Goal: Transaction & Acquisition: Purchase product/service

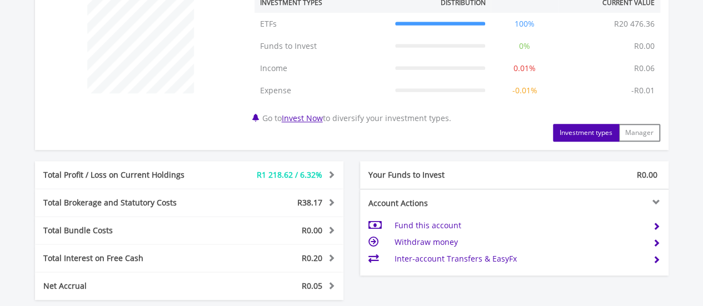
scroll to position [467, 0]
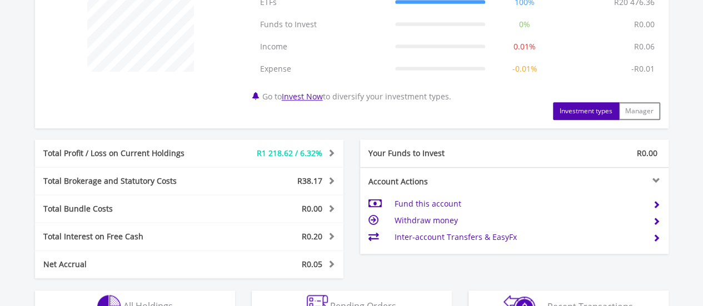
click at [445, 200] on td "Fund this account" at bounding box center [519, 204] width 250 height 17
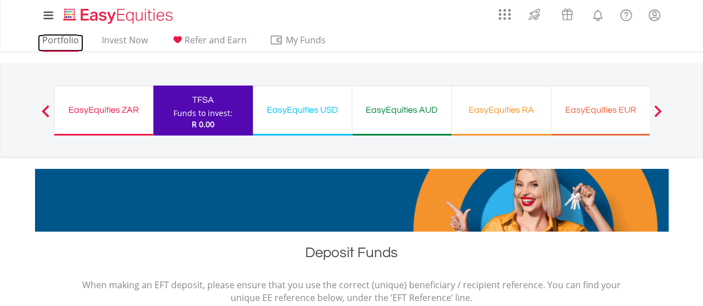
click at [63, 43] on link "Portfolio" at bounding box center [61, 42] width 46 height 17
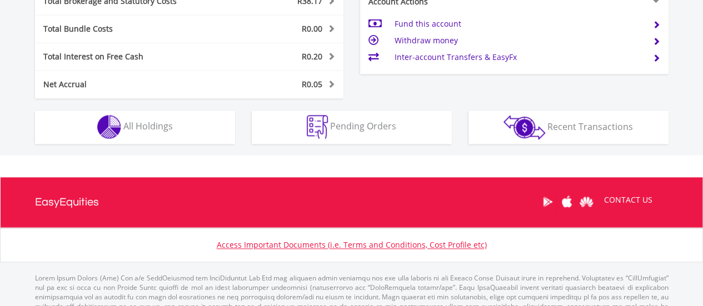
scroll to position [655, 0]
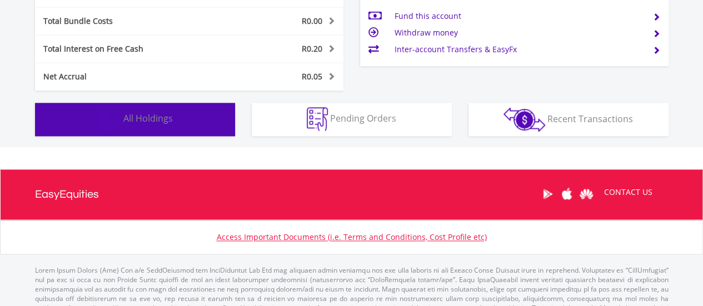
click at [184, 126] on button "Holdings All Holdings" at bounding box center [135, 119] width 200 height 33
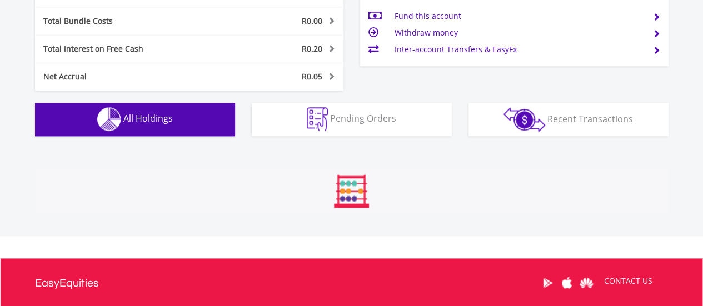
scroll to position [824, 0]
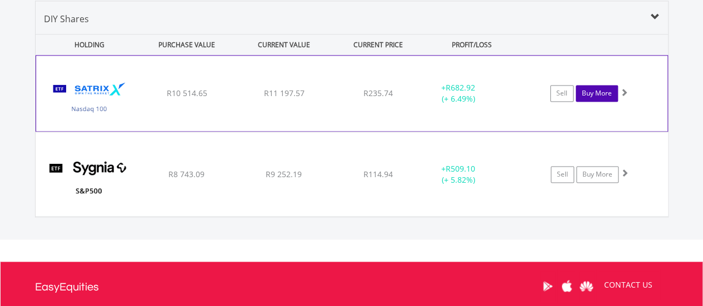
click at [587, 88] on link "Buy More" at bounding box center [597, 93] width 42 height 17
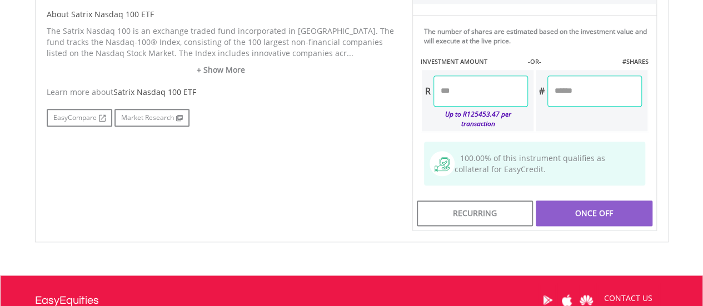
scroll to position [571, 0]
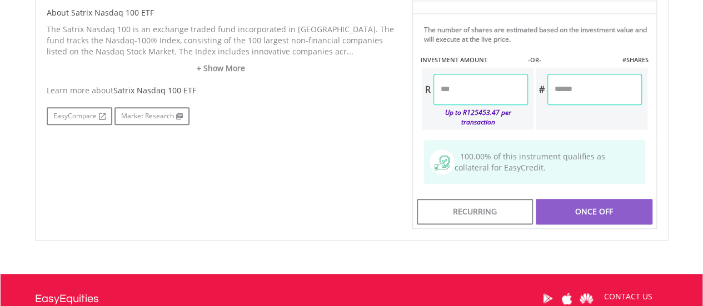
click at [459, 84] on input "number" at bounding box center [481, 89] width 95 height 31
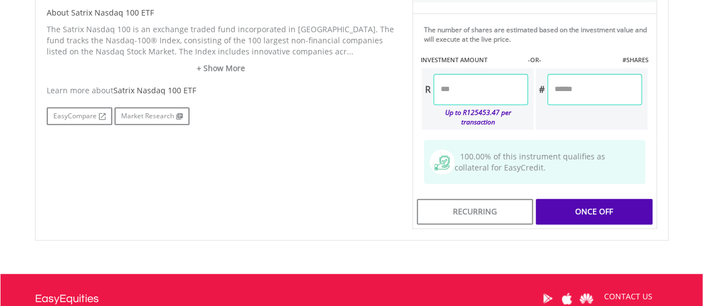
click at [626, 92] on div "Last Updated Price: 15-min. Delay* Price Update Cost: 2 Credits Request A Price…" at bounding box center [534, 14] width 261 height 432
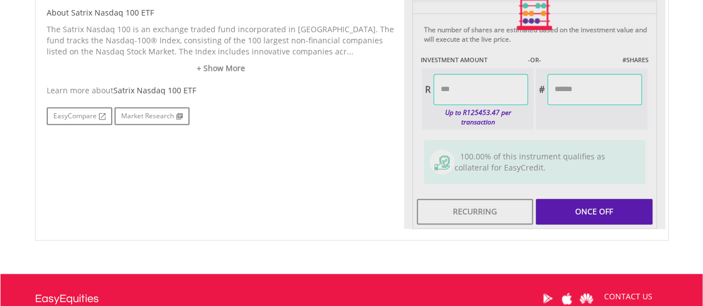
type input "*******"
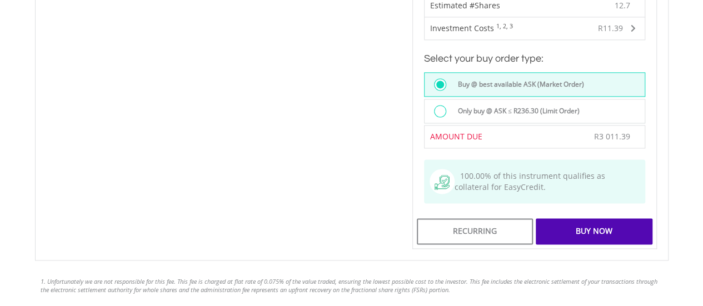
scroll to position [752, 0]
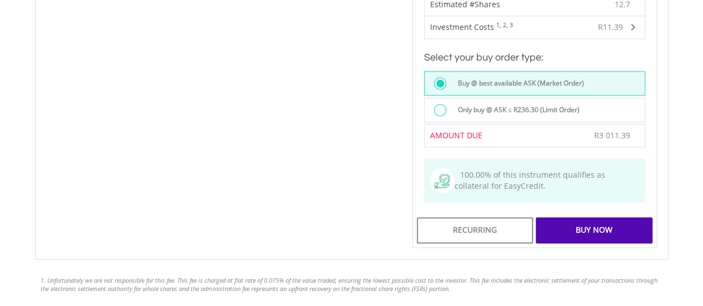
click at [623, 224] on div "Buy Now" at bounding box center [594, 230] width 116 height 26
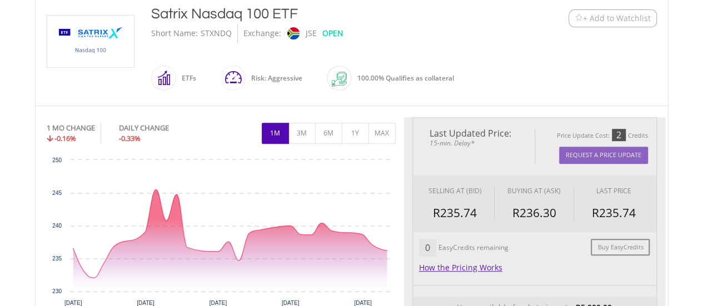
scroll to position [206, 0]
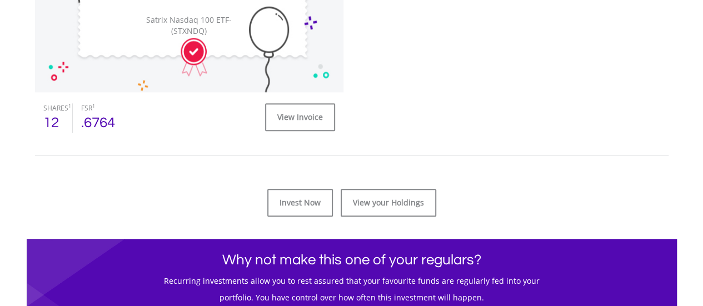
scroll to position [454, 0]
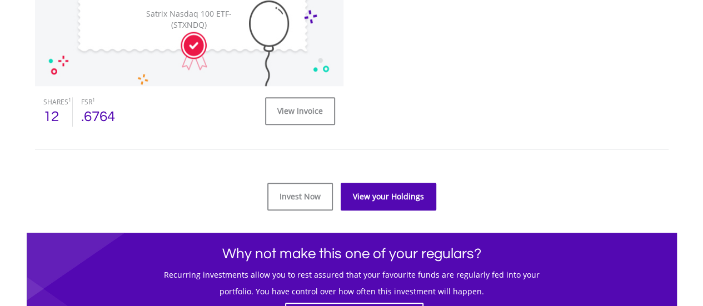
click at [388, 190] on link "View your Holdings" at bounding box center [389, 197] width 96 height 28
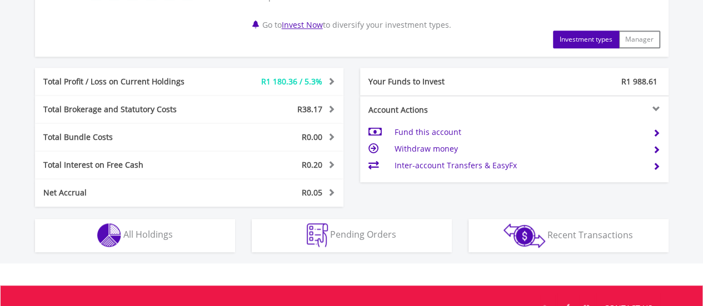
scroll to position [605, 0]
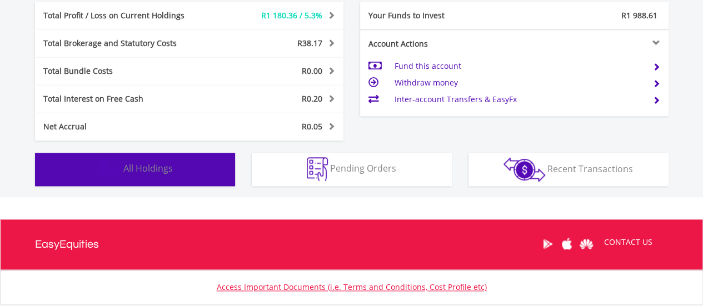
click at [187, 173] on button "Holdings All Holdings" at bounding box center [135, 169] width 200 height 33
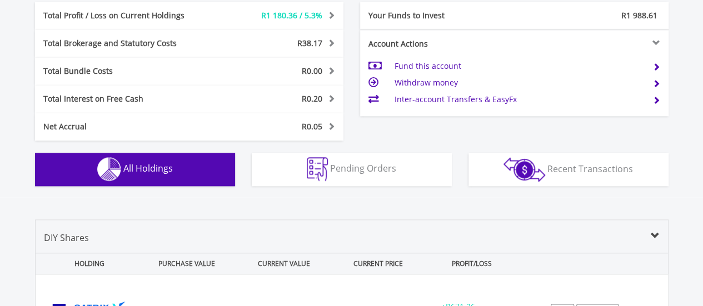
scroll to position [824, 0]
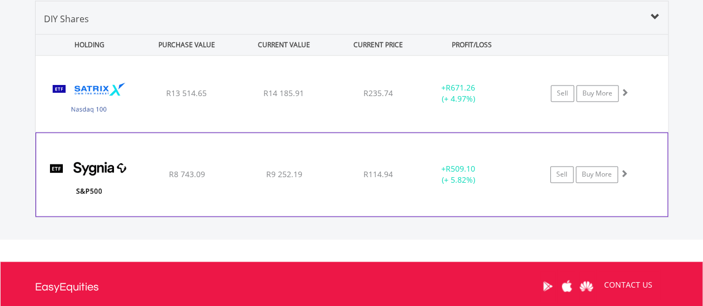
click at [412, 132] on div "﻿ Sygnia Itrix S&P 500 ETF R8 743.09 R9 252.19 R114.94 + R509.10 (+ 5.82%) Sell…" at bounding box center [352, 94] width 633 height 76
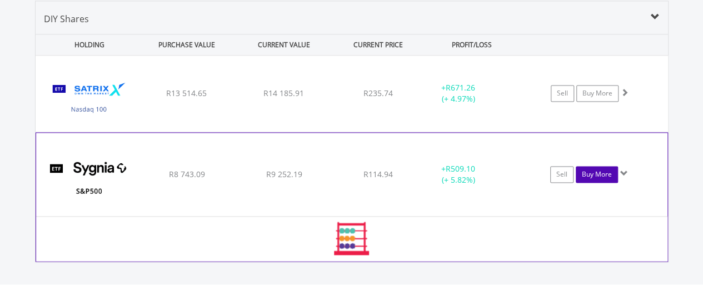
click at [599, 168] on link "Buy More" at bounding box center [597, 174] width 42 height 17
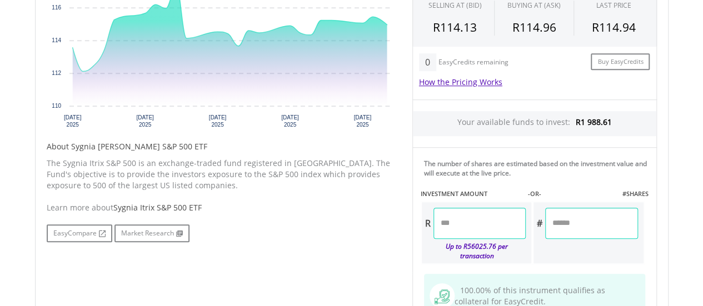
scroll to position [444, 0]
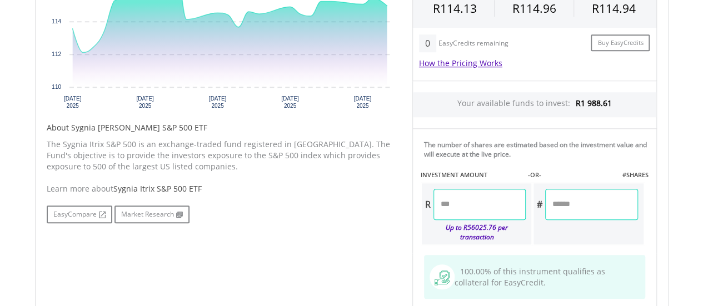
drag, startPoint x: 711, startPoint y: 56, endPoint x: 695, endPoint y: 185, distance: 130.6
click at [695, 185] on html "My Investments Invest Now New Listings Sell My Recurring Investments Pending Or…" at bounding box center [351, 58] width 703 height 1004
click at [470, 210] on input "number" at bounding box center [480, 204] width 92 height 31
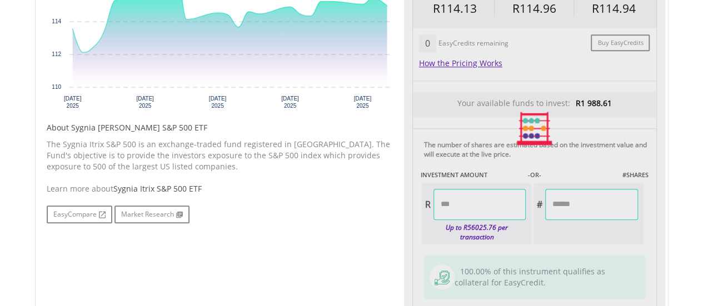
type input "*******"
click at [607, 205] on div "Last Updated Price: 15-min. Delay* Price Update Cost: 2 Credits Request A Price…" at bounding box center [534, 129] width 261 height 432
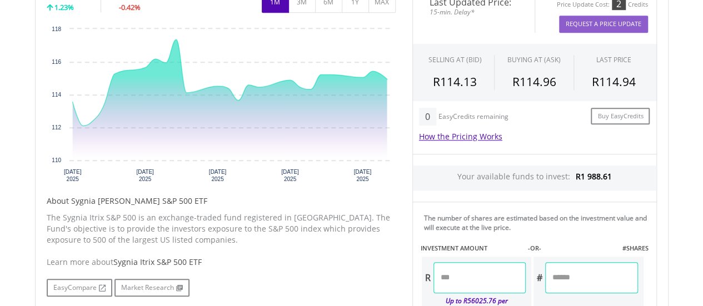
scroll to position [437, 0]
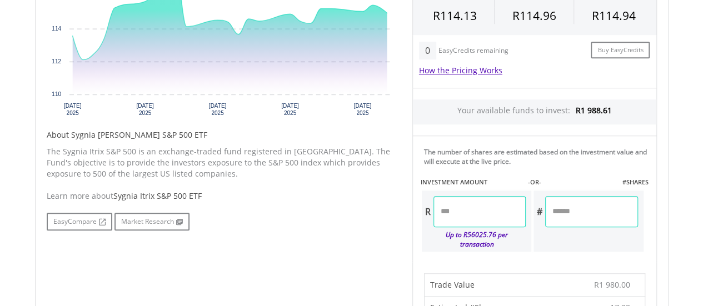
click at [456, 212] on input "*******" at bounding box center [480, 211] width 92 height 31
type input "*******"
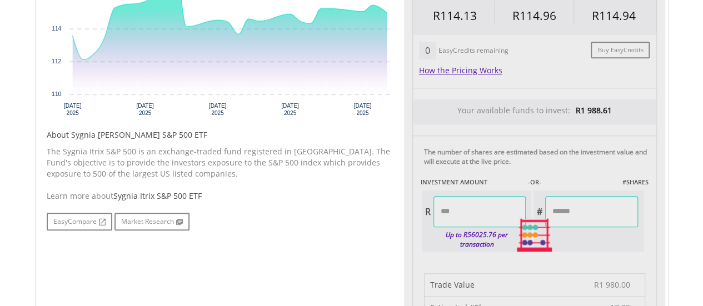
type input "*******"
click at [613, 215] on div "Last Updated Price: 15-min. Delay* Price Update Cost: 2 Credits Request A Price…" at bounding box center [534, 236] width 261 height 632
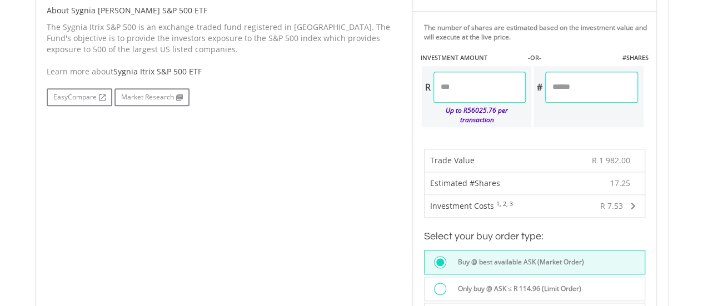
scroll to position [555, 0]
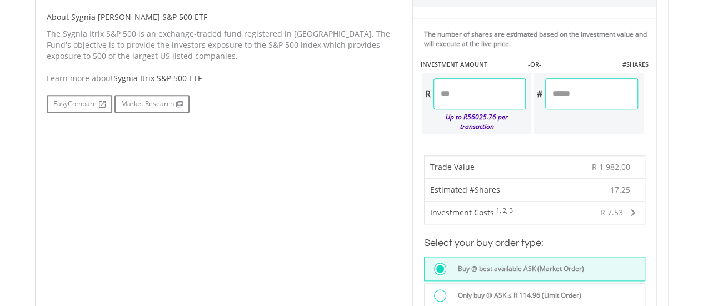
click at [457, 94] on input "*******" at bounding box center [480, 93] width 92 height 31
type input "*******"
type input "******"
click at [612, 74] on div "Last Updated Price: 15-min. Delay* Price Update Cost: 2 Credits Request A Price…" at bounding box center [534, 165] width 261 height 727
drag, startPoint x: 702, startPoint y: 176, endPoint x: 705, endPoint y: 245, distance: 69.0
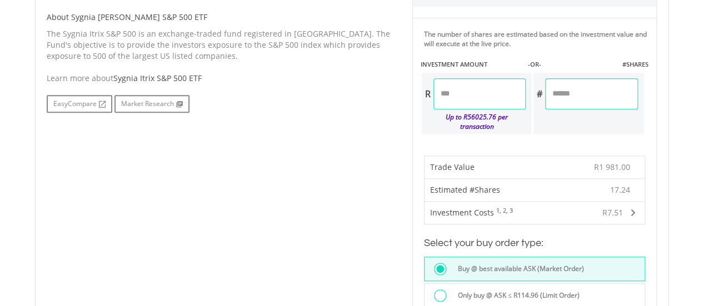
click at [703, 245] on html "My Investments Invest Now New Listings Sell My Recurring Investments Pending Or…" at bounding box center [351, 93] width 703 height 1297
click at [692, 185] on body "My Investments Invest Now New Listings Sell My Recurring Investments Pending Or…" at bounding box center [351, 93] width 703 height 1297
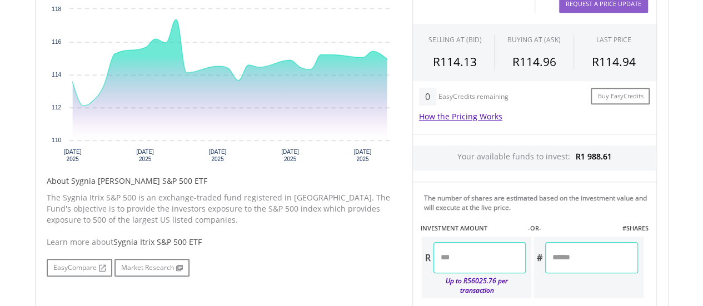
scroll to position [675, 0]
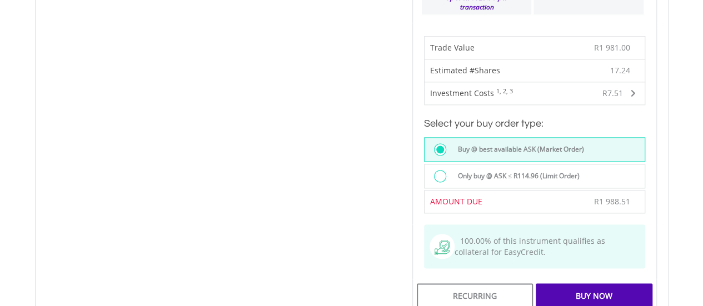
click at [609, 284] on div "Buy Now" at bounding box center [594, 297] width 116 height 26
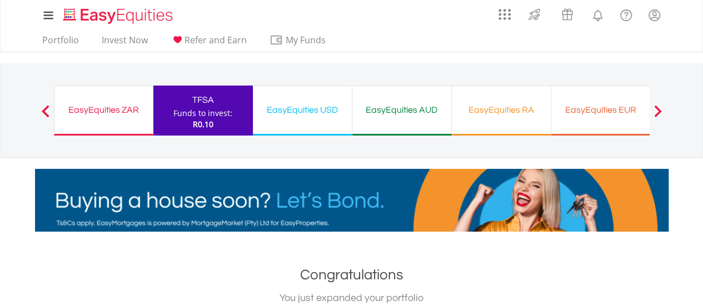
click at [44, 32] on ul "Portfolio Invest Now Refer and Earn My Funds Fund your accounts Withdraw Money …" at bounding box center [187, 41] width 305 height 21
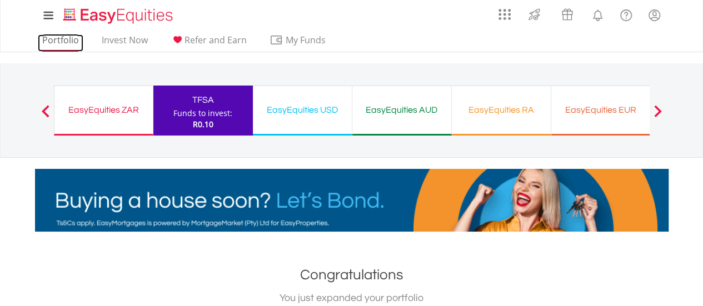
click at [51, 36] on link "Portfolio" at bounding box center [61, 42] width 46 height 17
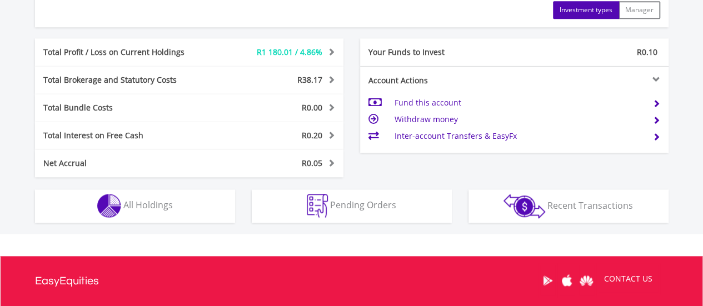
scroll to position [626, 0]
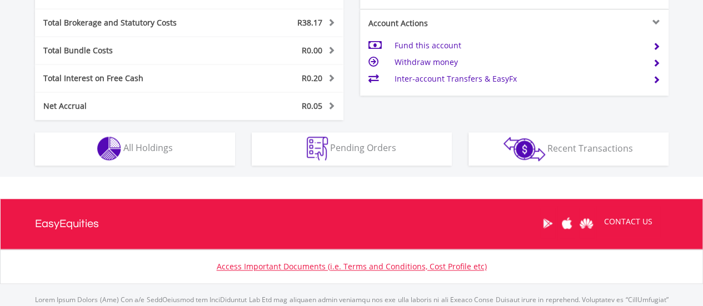
click at [446, 46] on td "Fund this account" at bounding box center [519, 45] width 250 height 17
